Goal: Information Seeking & Learning: Learn about a topic

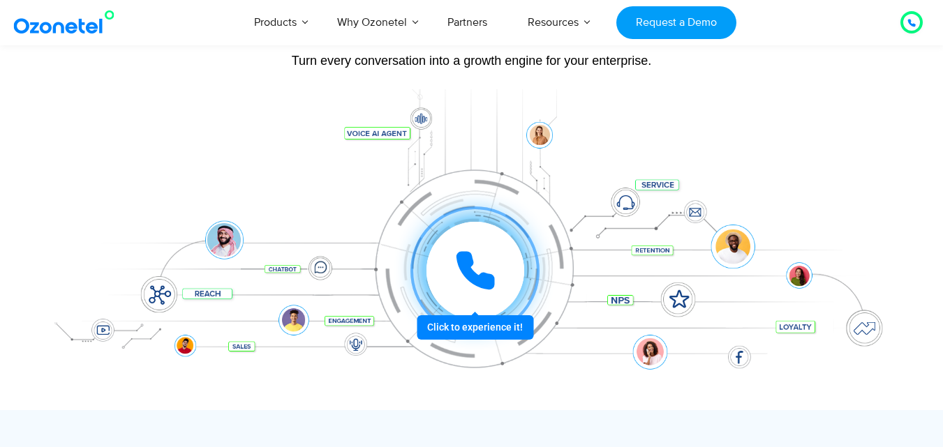
scroll to position [140, 0]
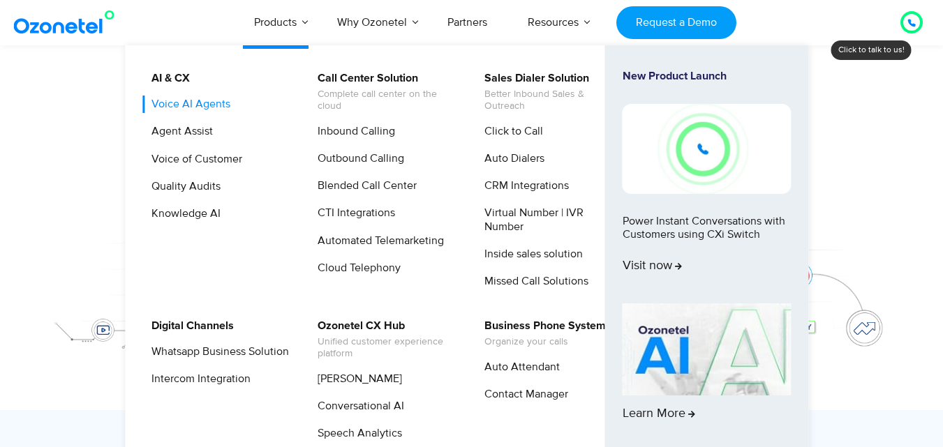
click at [216, 105] on link "Voice AI Agents" at bounding box center [187, 104] width 90 height 17
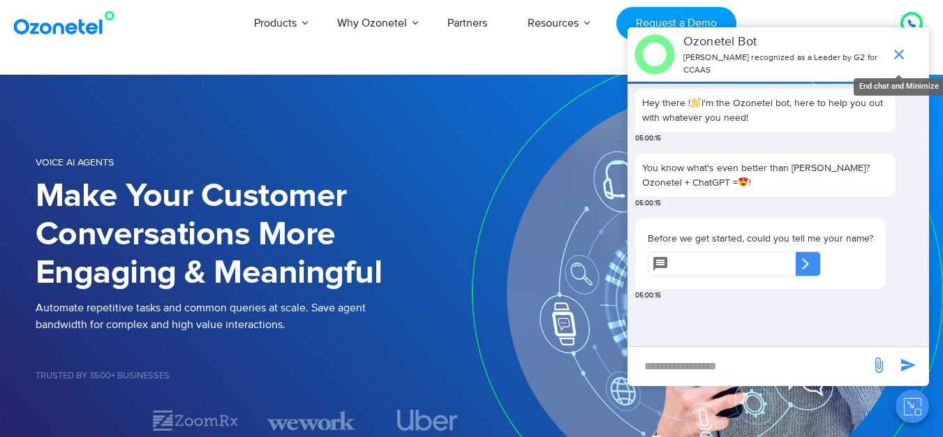
click at [897, 50] on icon "end chat or minimize" at bounding box center [899, 55] width 10 height 10
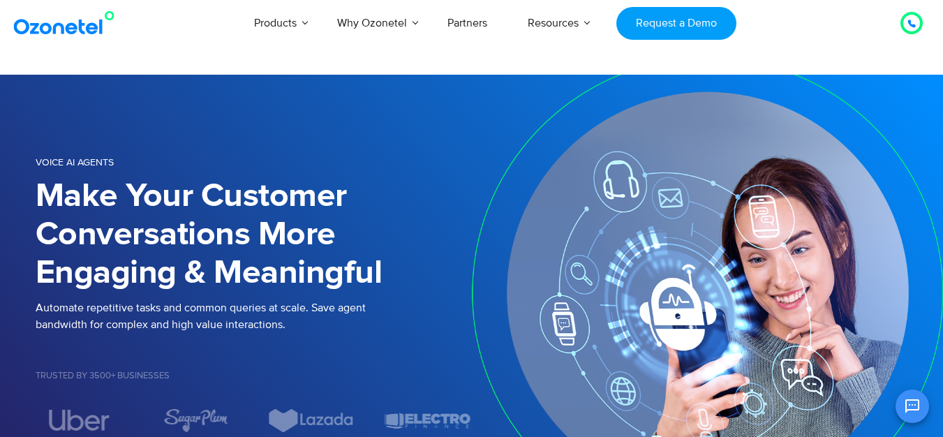
click at [482, 350] on img at bounding box center [708, 293] width 472 height 436
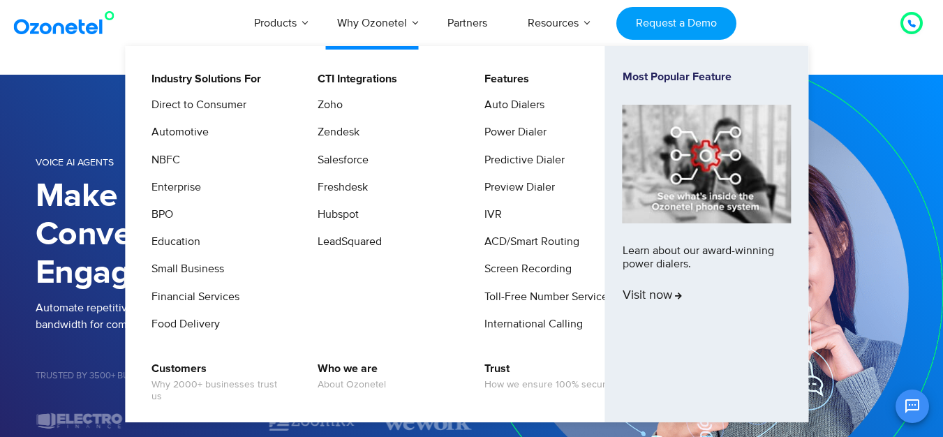
click at [247, 200] on li "Enterprise" at bounding box center [216, 192] width 149 height 27
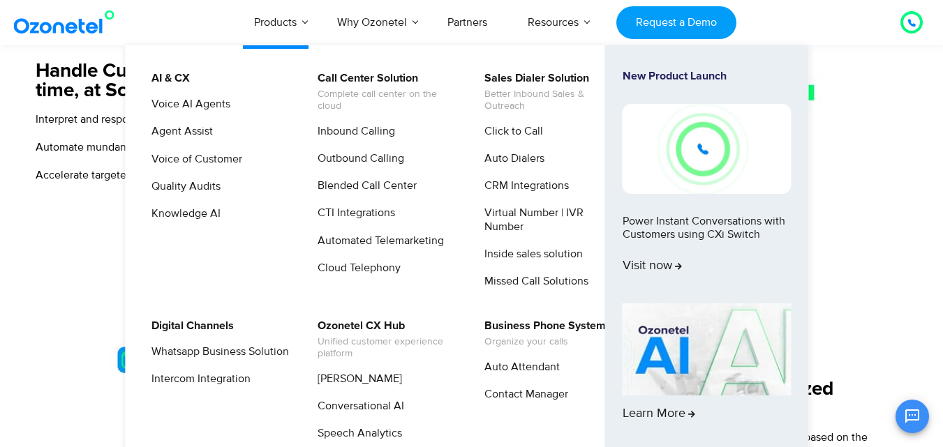
scroll to position [676, 0]
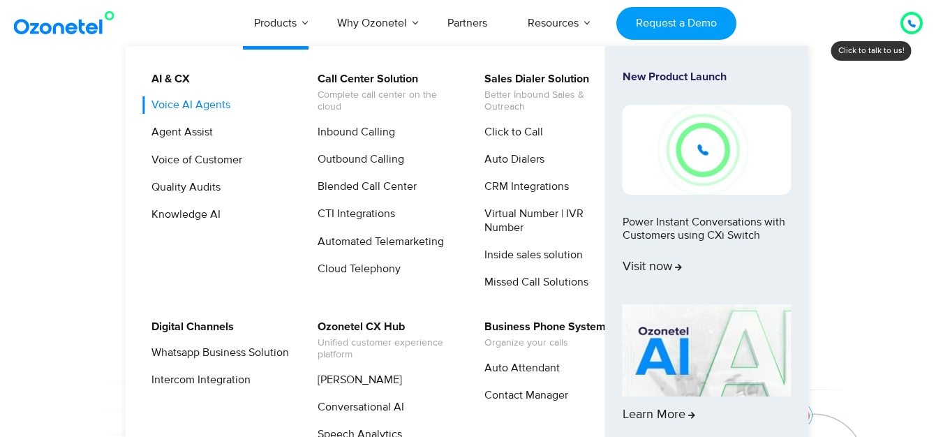
click at [196, 109] on link "Voice AI Agents" at bounding box center [187, 104] width 90 height 17
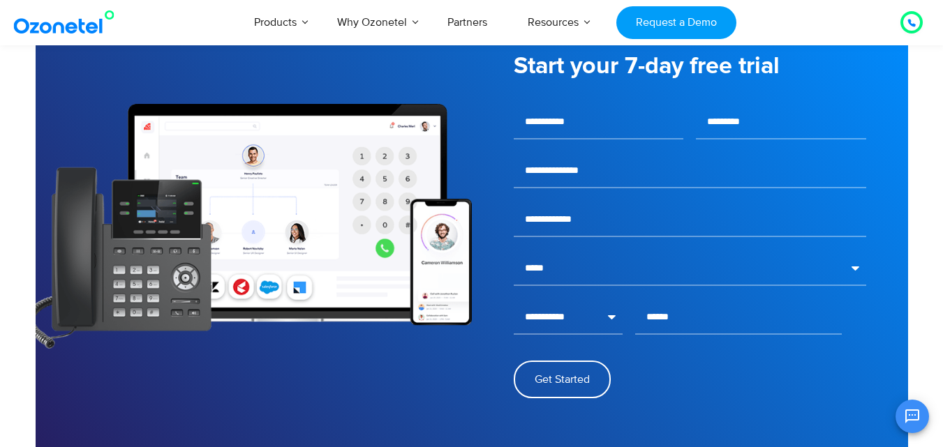
scroll to position [2024, 0]
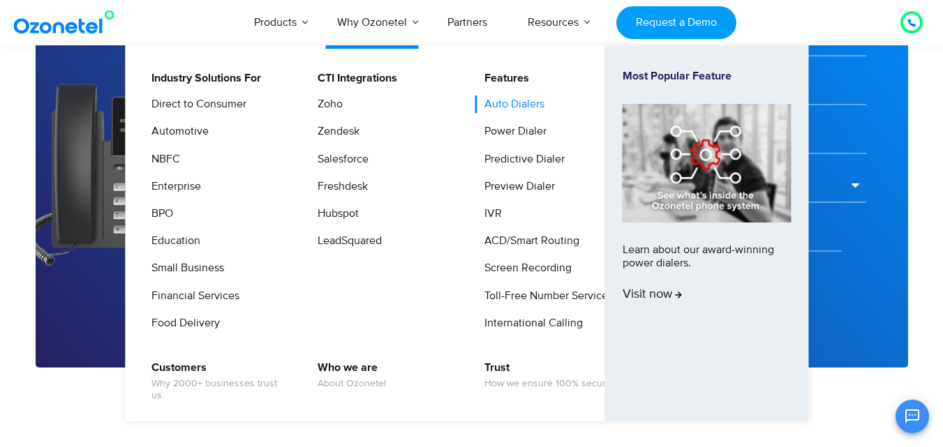
click at [516, 105] on link "Auto Dialers" at bounding box center [510, 104] width 71 height 17
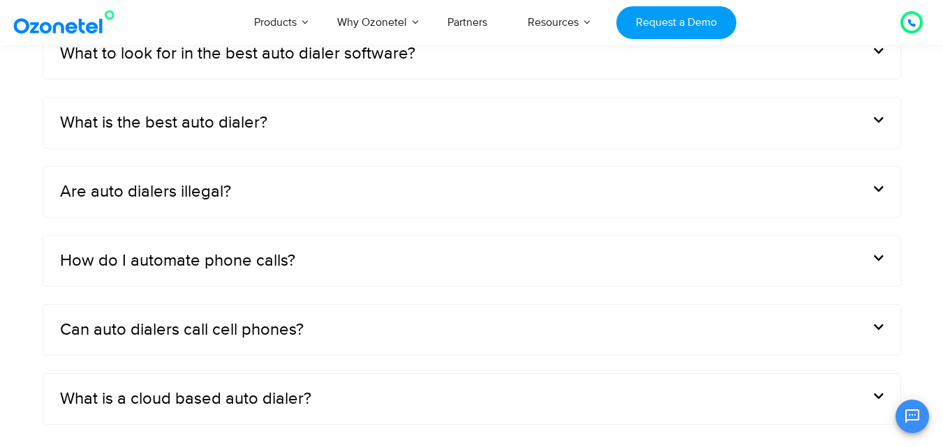
scroll to position [4466, 0]
